Goal: Transaction & Acquisition: Purchase product/service

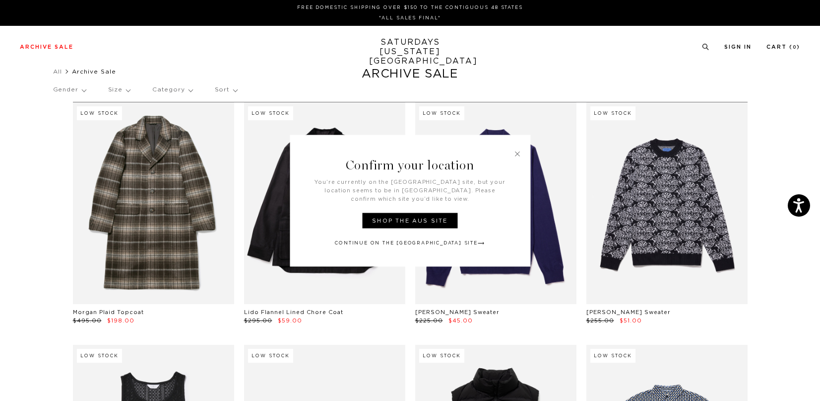
click at [523, 157] on h3 "Confirm your location" at bounding box center [410, 155] width 241 height 43
click at [518, 157] on link at bounding box center [517, 152] width 9 height 9
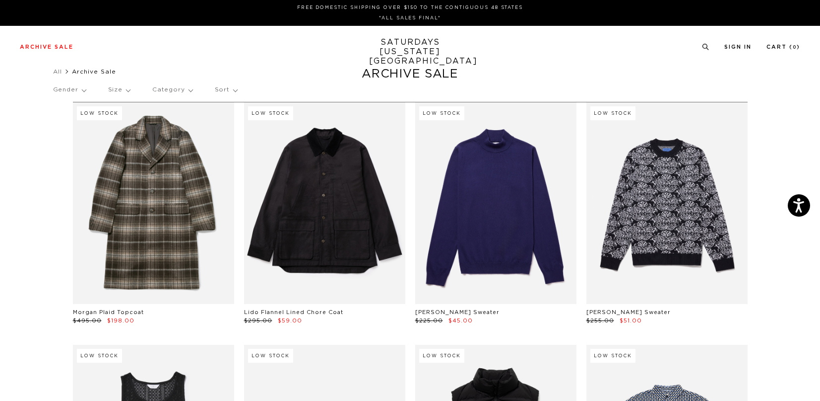
click at [128, 91] on p "Size" at bounding box center [119, 89] width 22 height 23
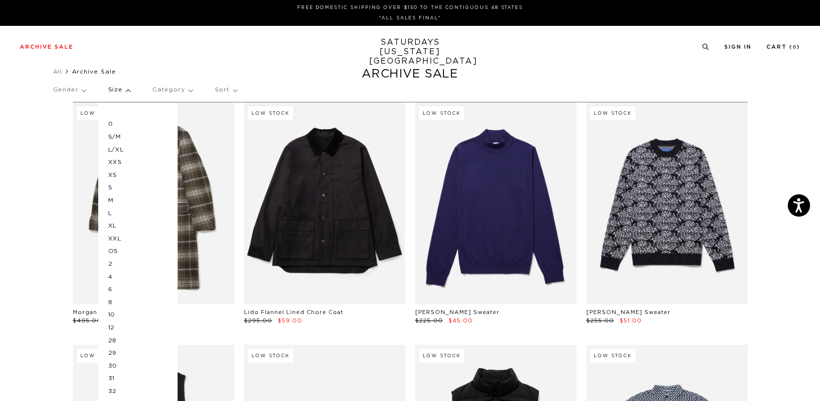
click at [112, 197] on p "M" at bounding box center [138, 200] width 60 height 13
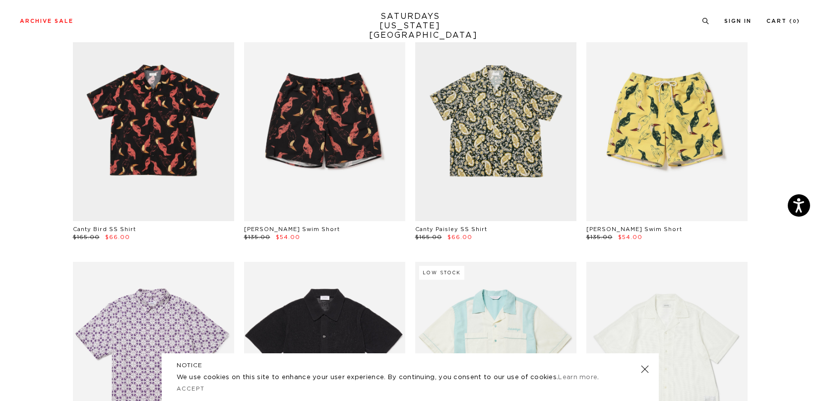
scroll to position [1343, 0]
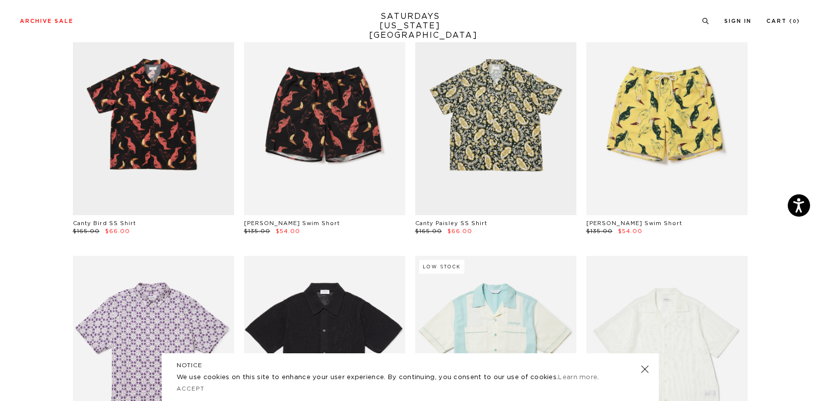
click at [646, 366] on link at bounding box center [645, 369] width 14 height 14
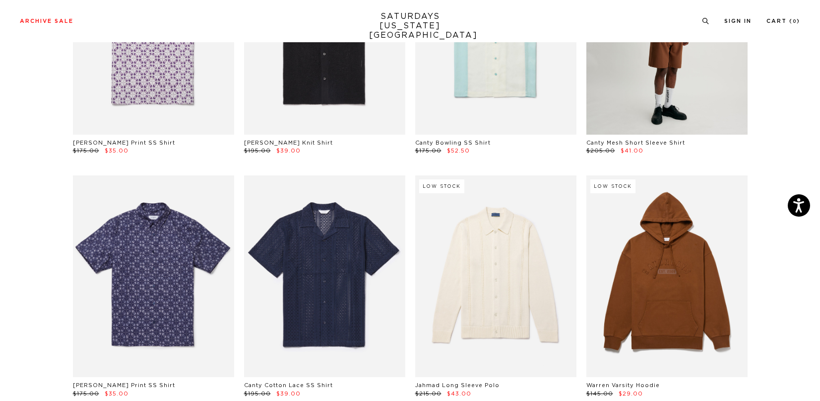
scroll to position [1746, 0]
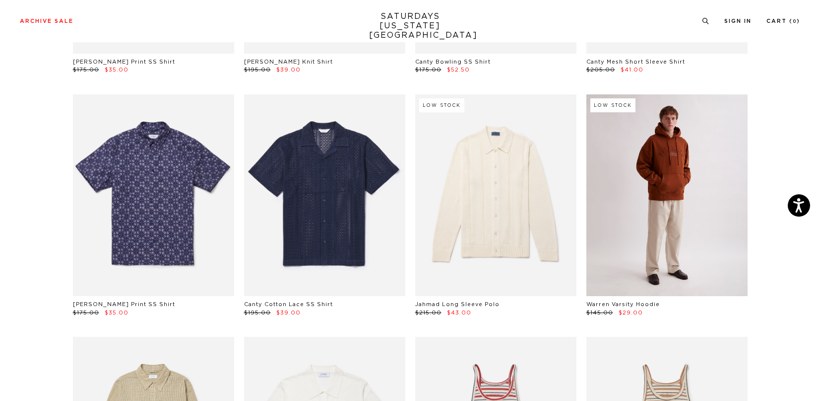
click at [656, 189] on link at bounding box center [667, 194] width 161 height 201
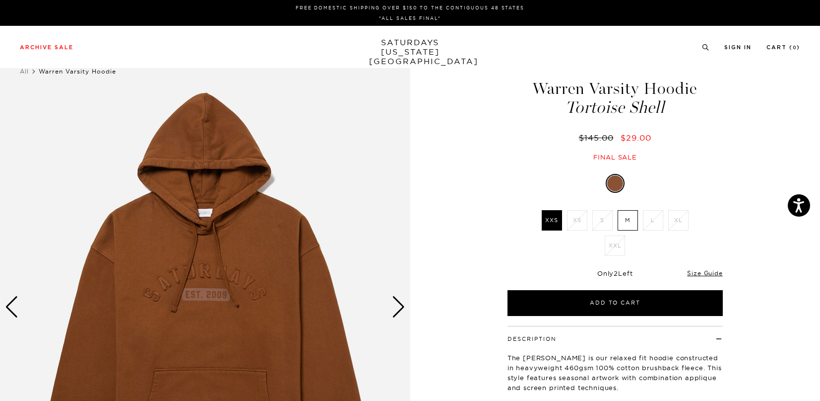
click at [619, 215] on label "M" at bounding box center [628, 220] width 20 height 20
click at [0, 0] on input "M" at bounding box center [0, 0] width 0 height 0
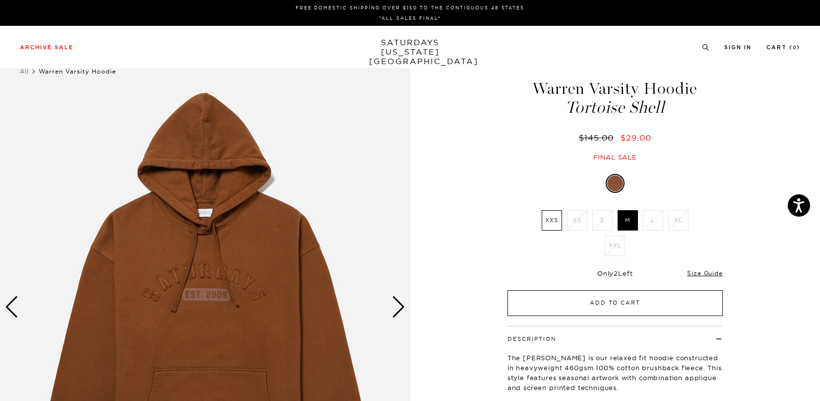
click at [575, 309] on button "Add to Cart" at bounding box center [615, 303] width 215 height 26
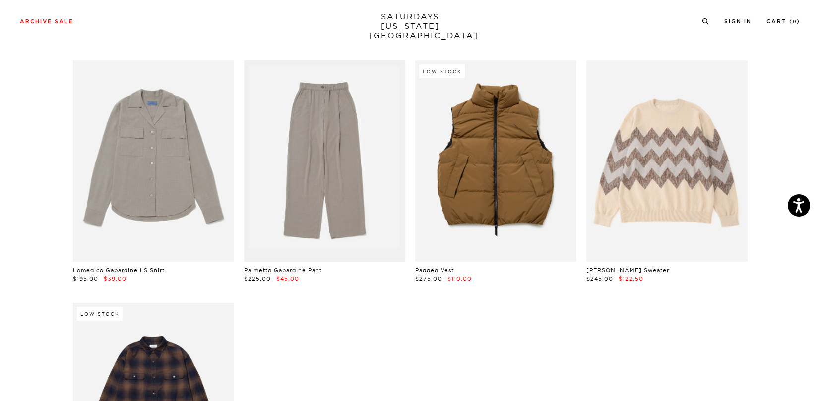
scroll to position [3019, 0]
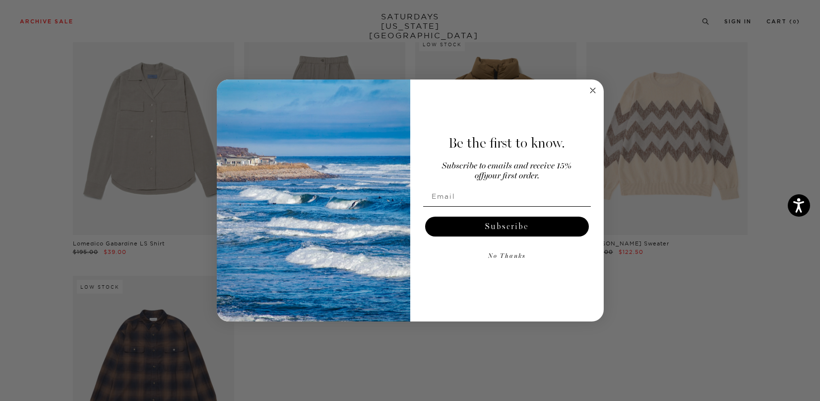
click at [596, 89] on circle "Close dialog" at bounding box center [592, 89] width 11 height 11
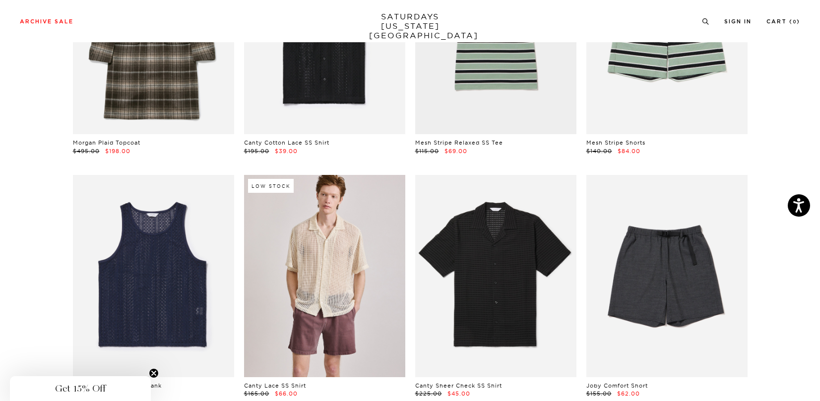
scroll to position [0, 0]
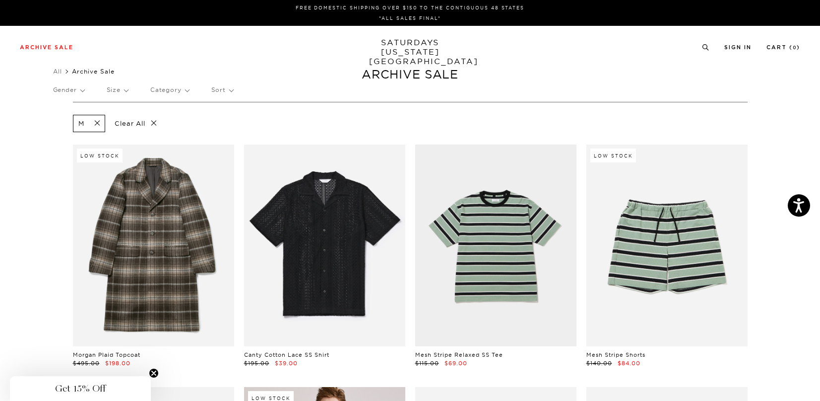
click at [124, 90] on p "Size" at bounding box center [117, 89] width 21 height 23
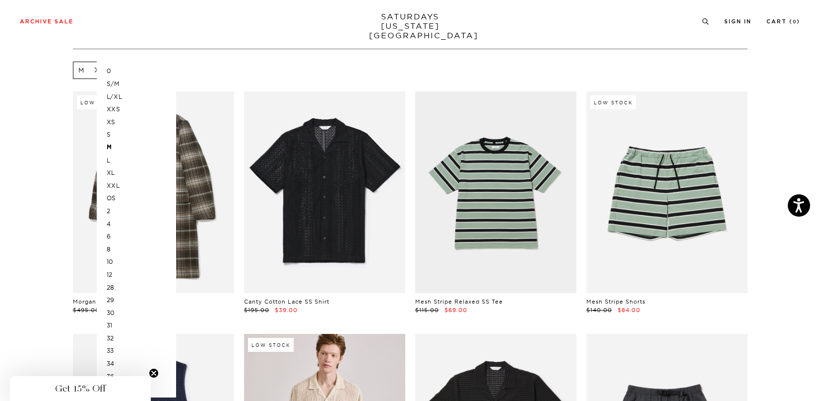
scroll to position [72, 0]
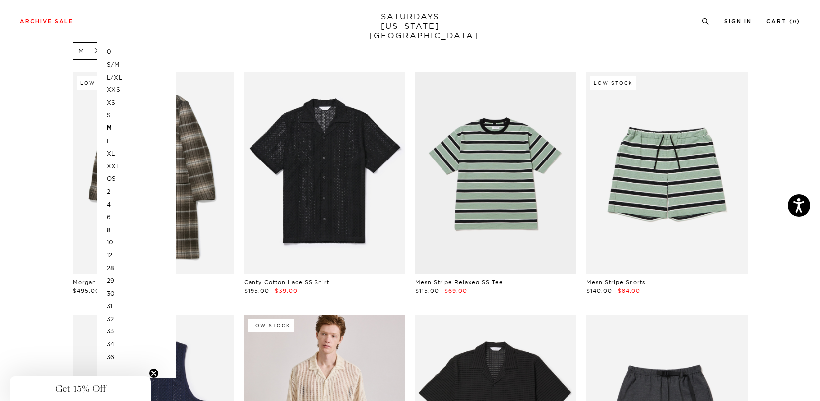
click at [113, 315] on p "32" at bounding box center [137, 318] width 60 height 13
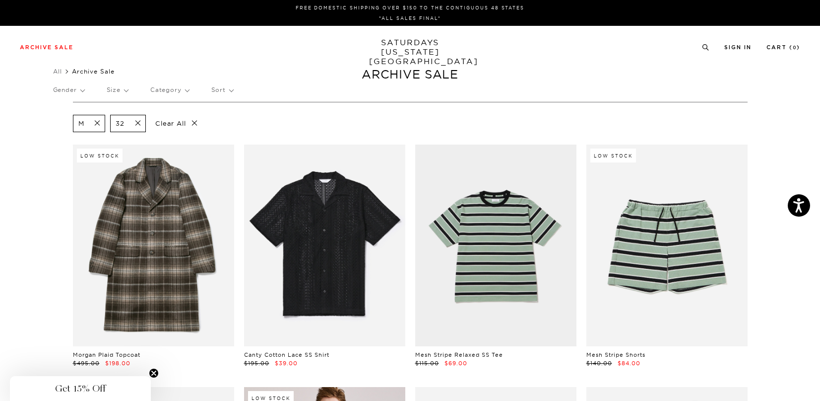
click at [93, 120] on span at bounding box center [94, 123] width 21 height 9
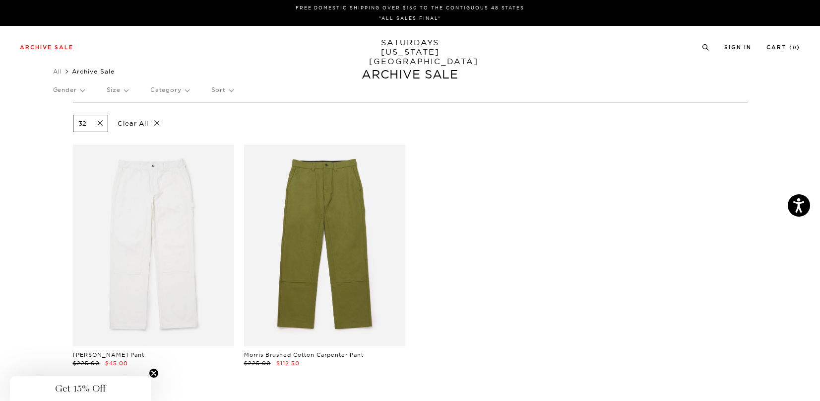
click at [182, 93] on p "Category" at bounding box center [169, 89] width 39 height 23
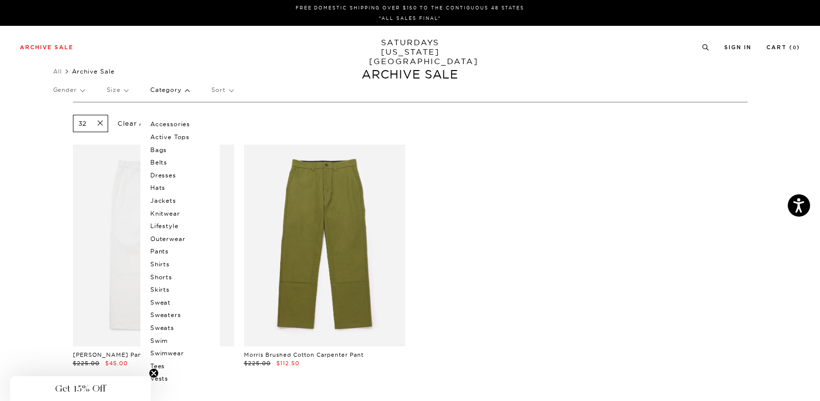
click at [102, 127] on span at bounding box center [97, 123] width 21 height 9
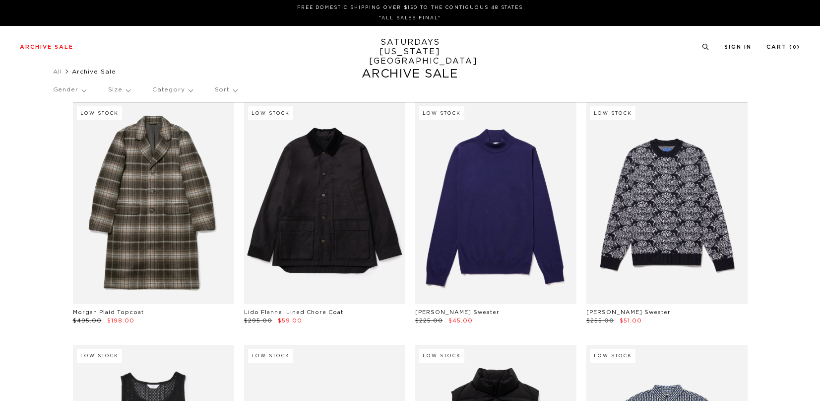
click at [185, 92] on p "Category" at bounding box center [172, 89] width 40 height 23
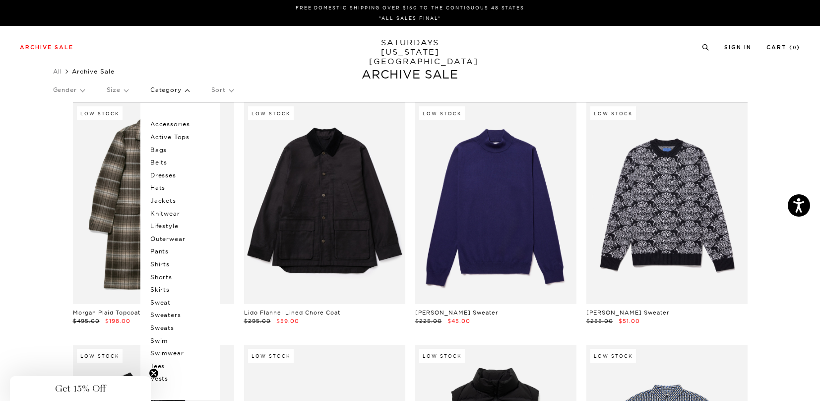
click at [179, 125] on p "Accessories" at bounding box center [180, 124] width 60 height 13
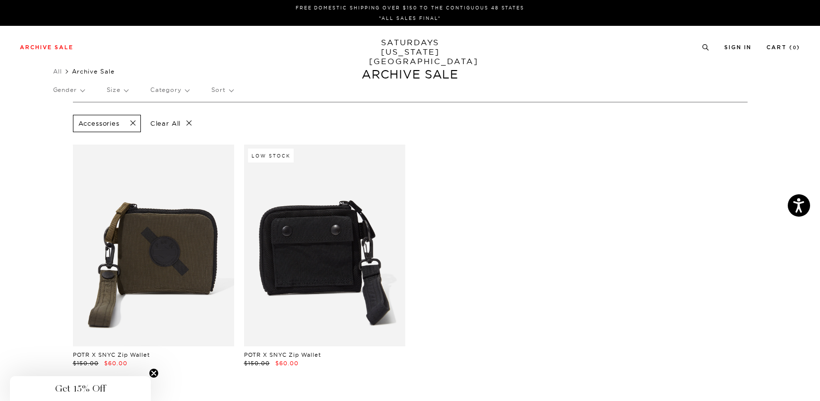
click at [308, 226] on link at bounding box center [324, 244] width 161 height 201
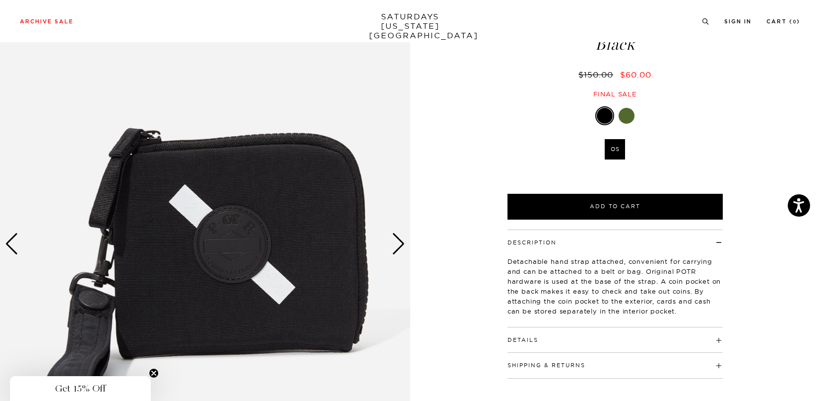
scroll to position [67, 0]
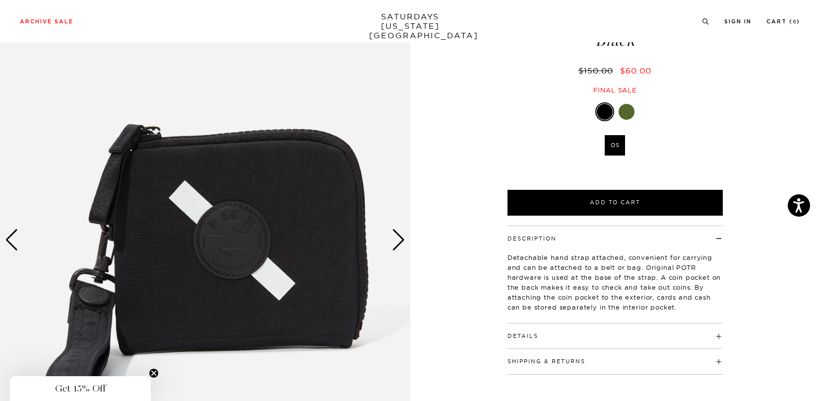
click at [399, 247] on div "Next slide" at bounding box center [398, 240] width 13 height 22
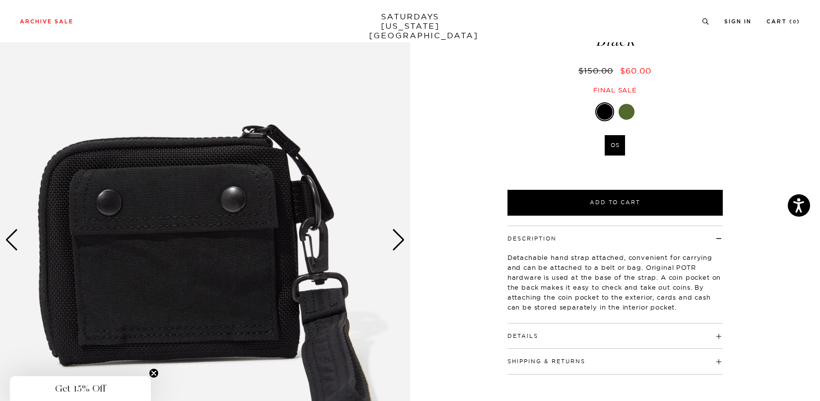
click at [398, 246] on div "Next slide" at bounding box center [398, 240] width 13 height 22
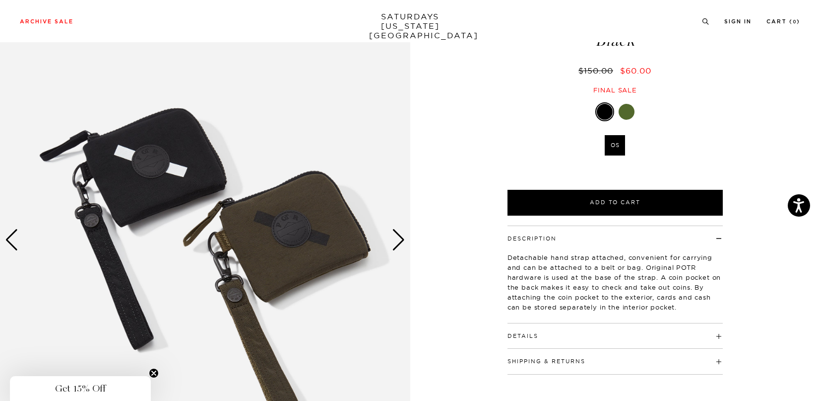
click at [398, 246] on div "Next slide" at bounding box center [398, 240] width 13 height 22
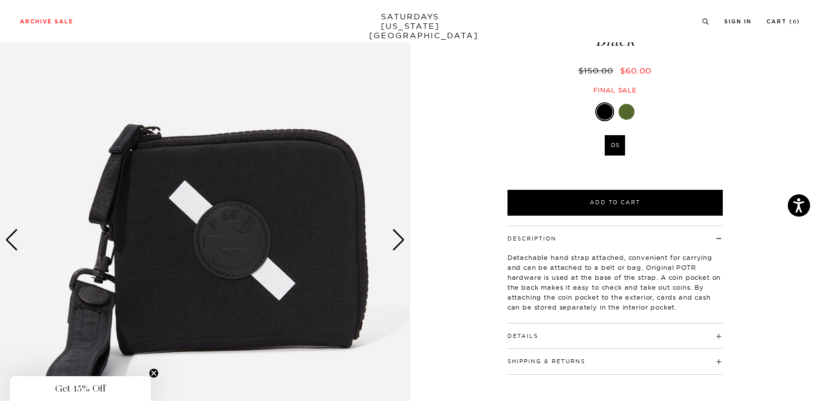
click at [398, 246] on div "Next slide" at bounding box center [398, 240] width 13 height 22
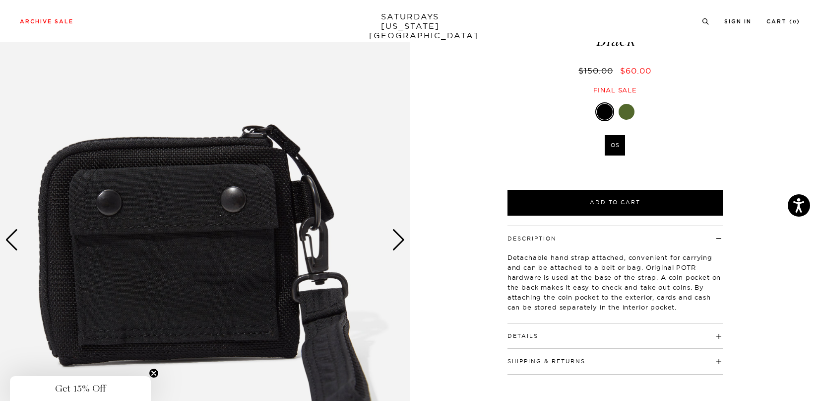
click at [398, 246] on div "Next slide" at bounding box center [398, 240] width 13 height 22
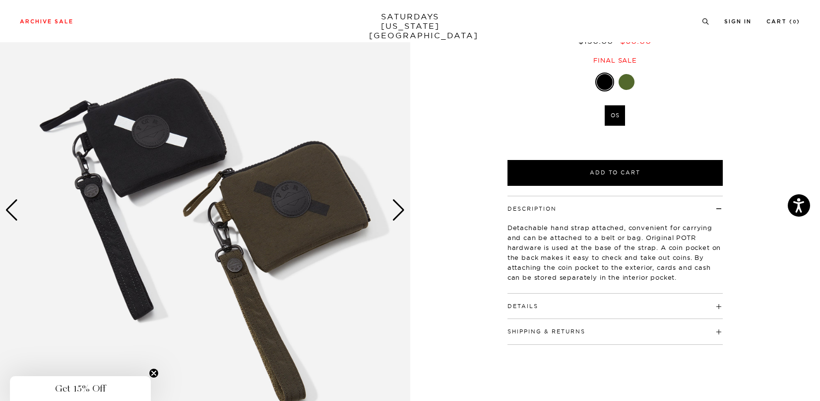
scroll to position [0, 0]
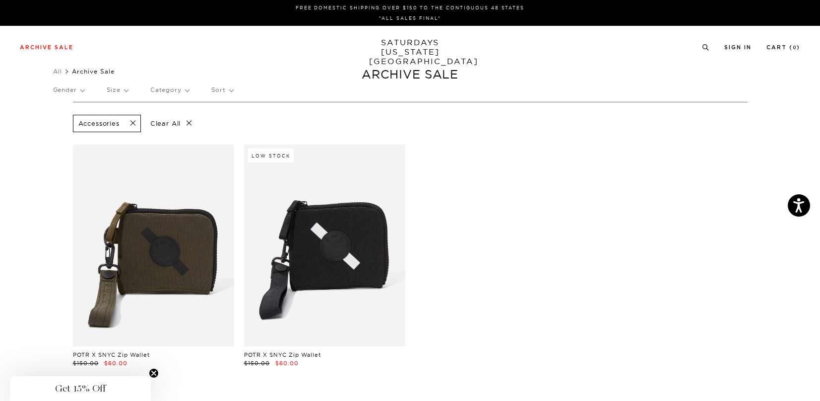
click at [231, 92] on p "Sort" at bounding box center [222, 89] width 22 height 23
click at [157, 88] on p "Category" at bounding box center [169, 89] width 39 height 23
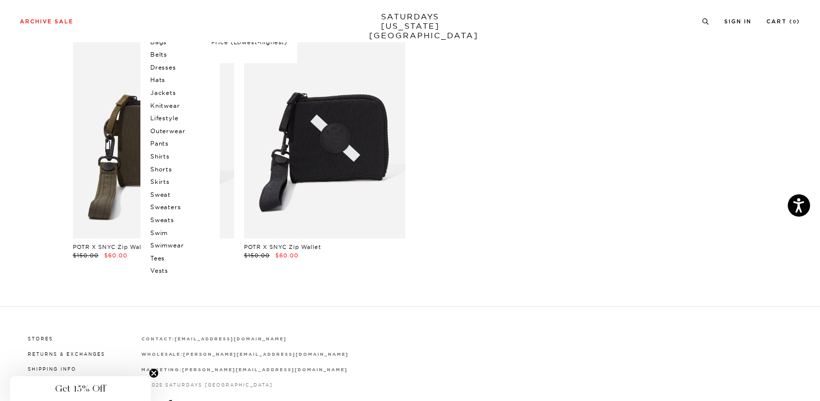
scroll to position [75, 0]
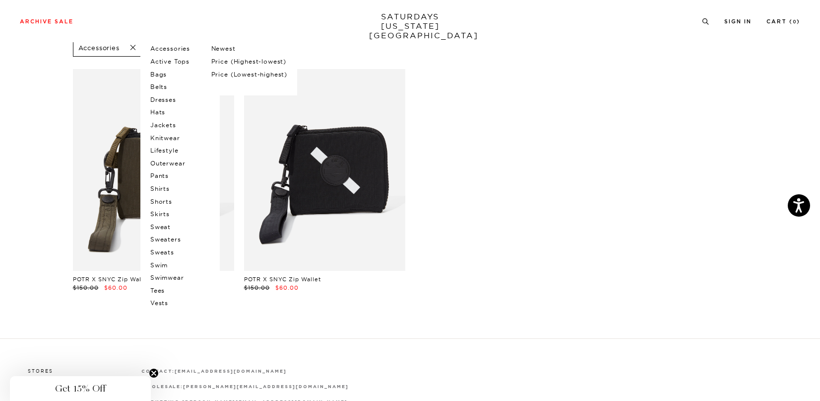
click at [171, 277] on p "Swimwear" at bounding box center [180, 277] width 60 height 13
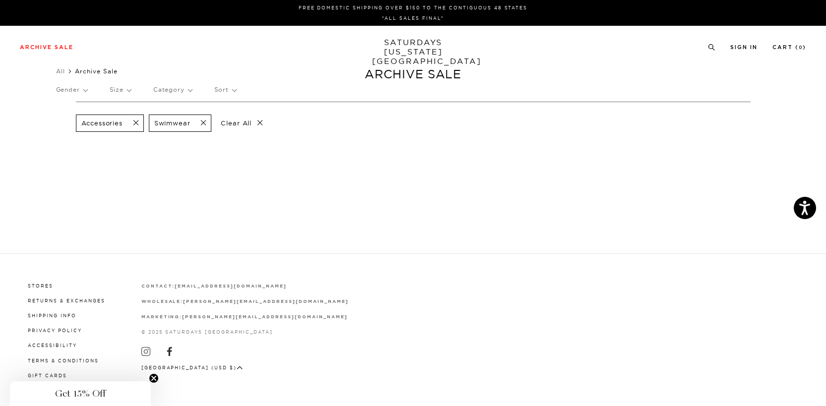
click at [135, 123] on span at bounding box center [133, 123] width 21 height 9
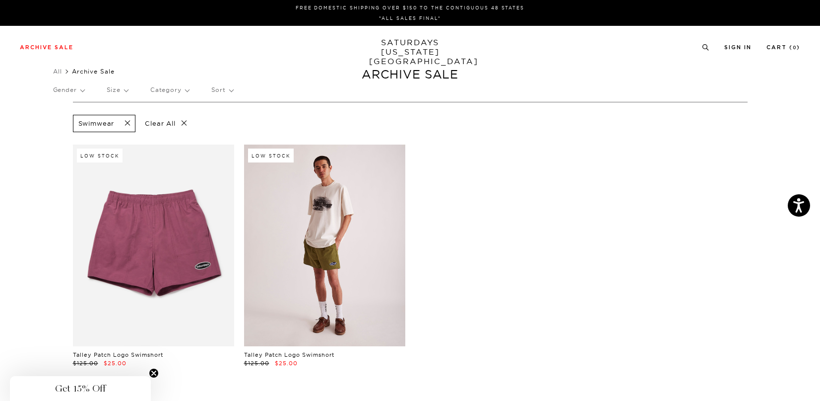
click at [303, 262] on link at bounding box center [324, 244] width 161 height 201
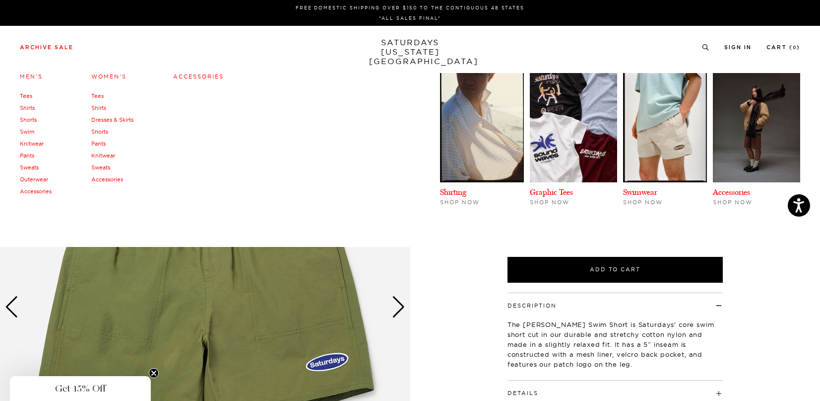
click at [34, 171] on link "Sweats" at bounding box center [29, 167] width 19 height 7
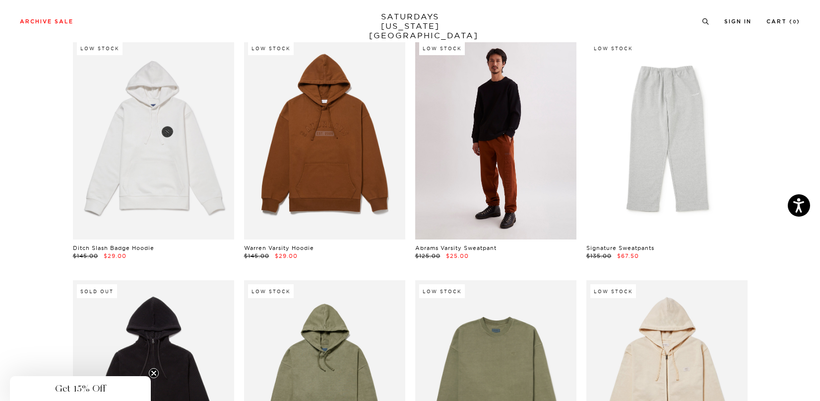
scroll to position [312, 0]
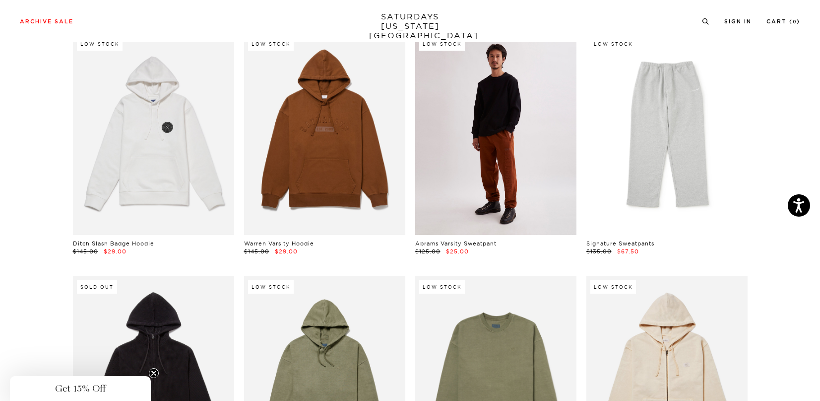
click at [507, 155] on link at bounding box center [495, 133] width 161 height 201
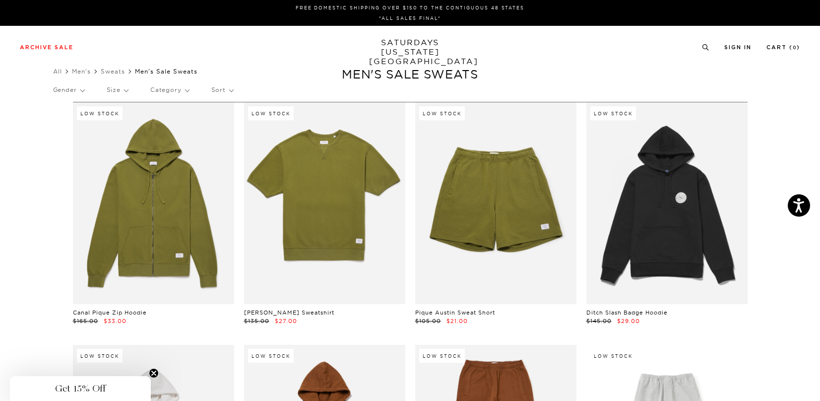
click at [128, 90] on p "Size" at bounding box center [117, 89] width 21 height 23
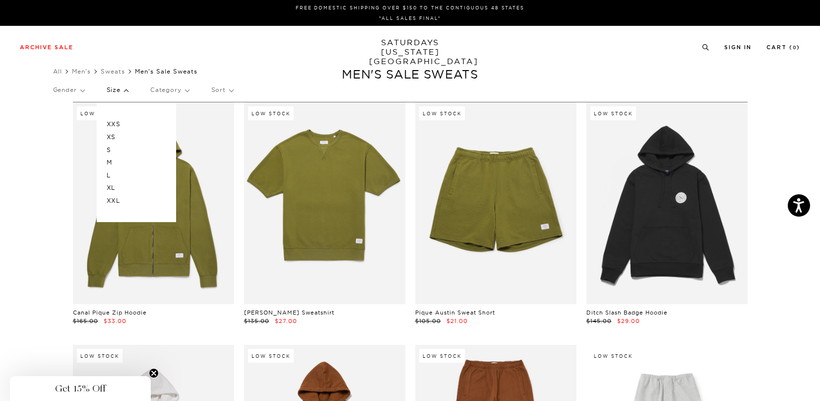
click at [111, 173] on p "L" at bounding box center [137, 175] width 60 height 13
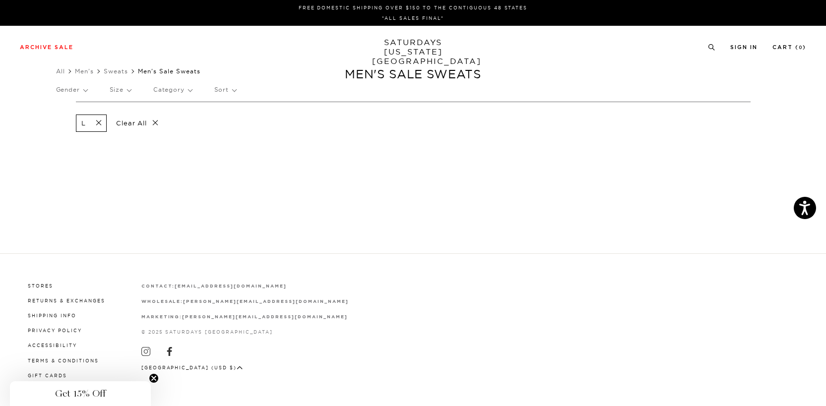
click at [95, 124] on span at bounding box center [95, 123] width 21 height 9
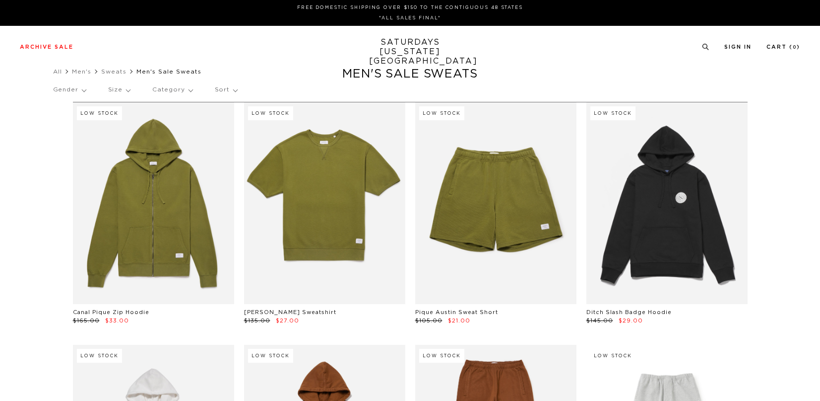
click at [129, 94] on p "Size" at bounding box center [119, 89] width 22 height 23
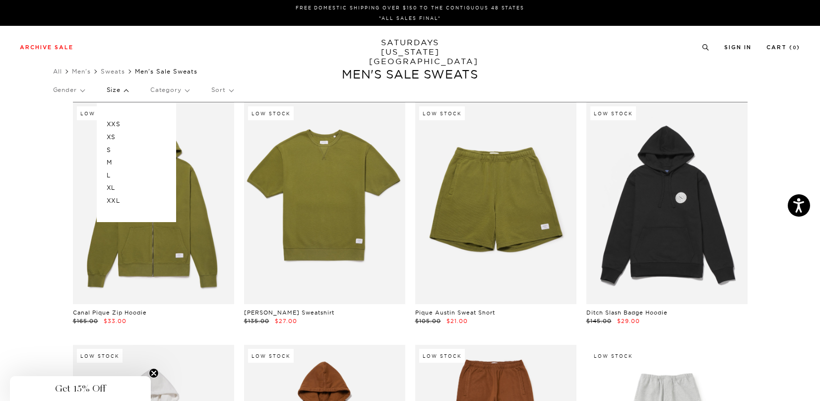
click at [108, 163] on div "XXS XS S M L XL XXL" at bounding box center [136, 162] width 79 height 119
click at [110, 163] on p "M" at bounding box center [137, 162] width 60 height 13
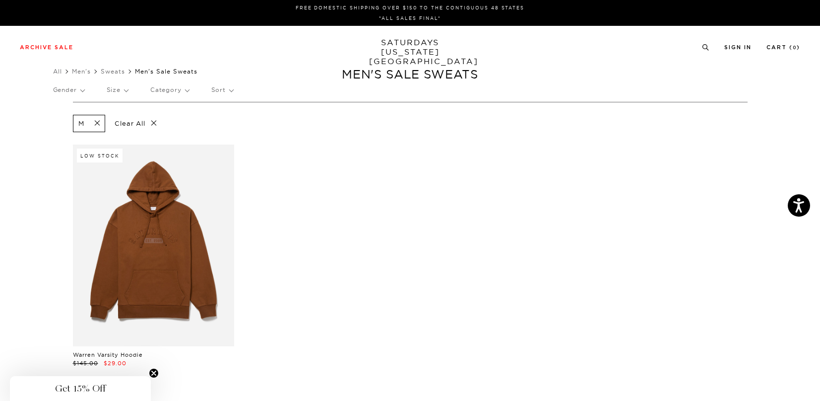
click at [99, 119] on span at bounding box center [94, 123] width 21 height 9
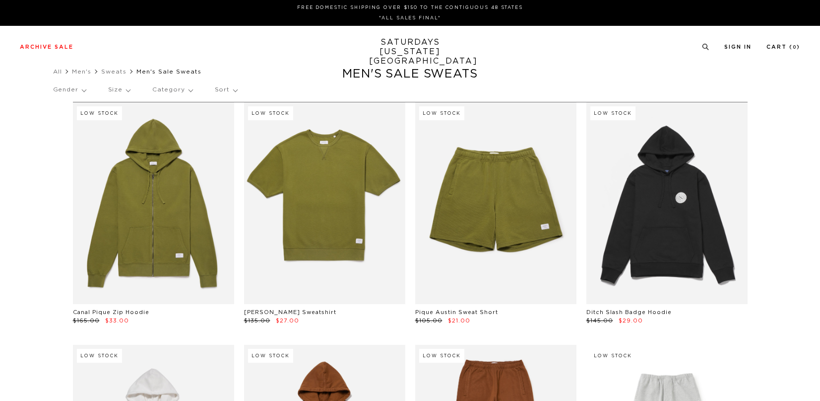
click at [127, 90] on p "Size" at bounding box center [119, 89] width 22 height 23
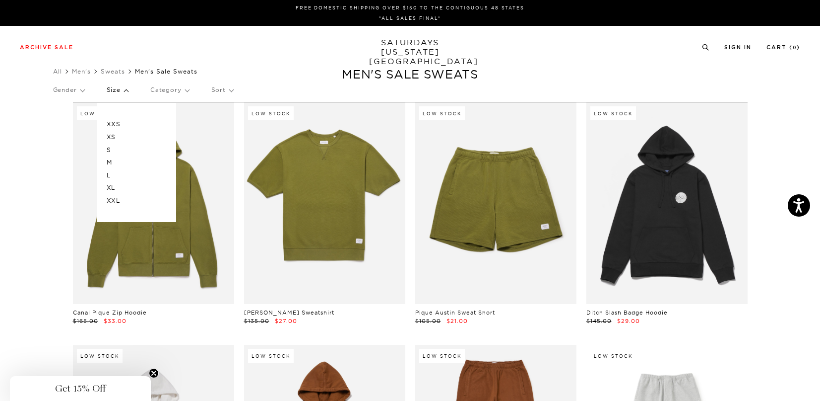
click at [112, 148] on p "S" at bounding box center [137, 149] width 60 height 13
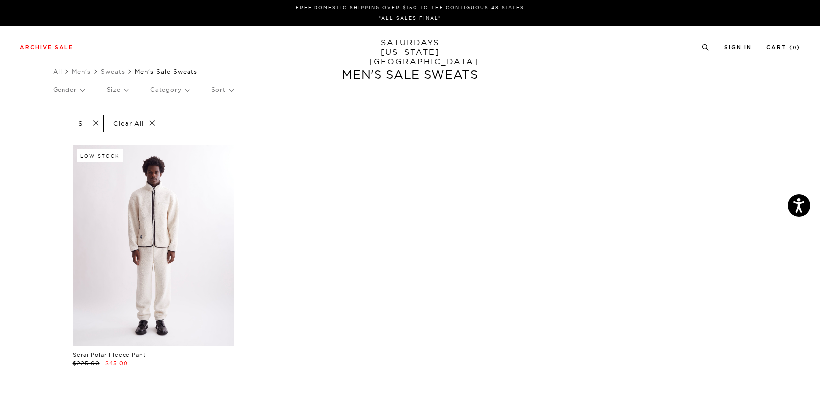
click at [142, 187] on link at bounding box center [153, 244] width 161 height 201
